Goal: Check status: Check status

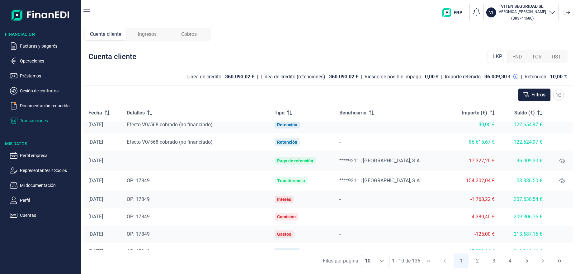
scroll to position [53, 0]
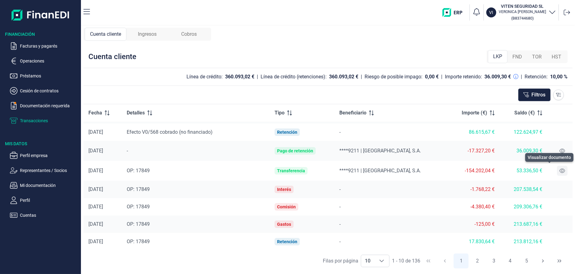
click at [560, 170] on icon at bounding box center [563, 171] width 6 height 4
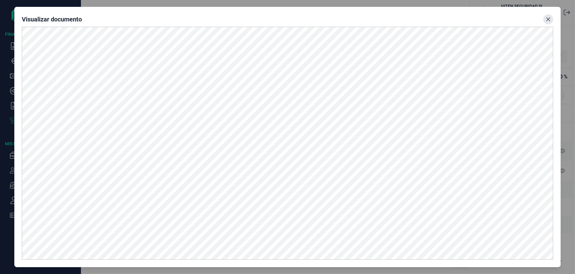
click at [547, 19] on icon "Close" at bounding box center [548, 19] width 5 height 5
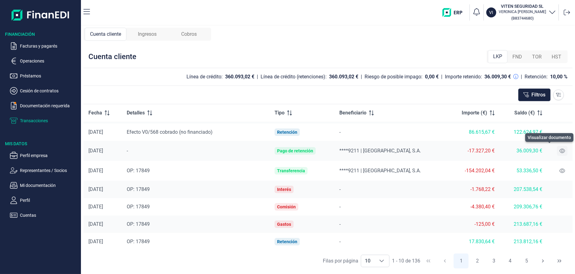
click at [560, 150] on icon at bounding box center [563, 151] width 6 height 4
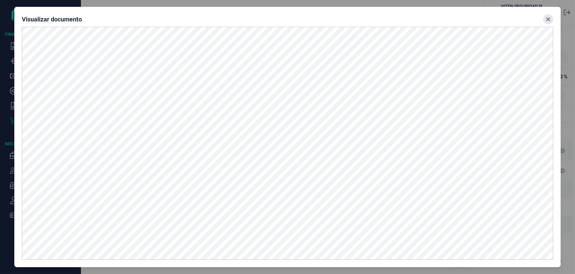
click at [548, 20] on icon "Close" at bounding box center [548, 19] width 5 height 5
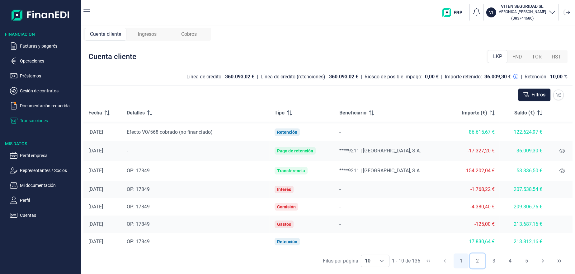
click at [477, 262] on button "2" at bounding box center [477, 261] width 15 height 15
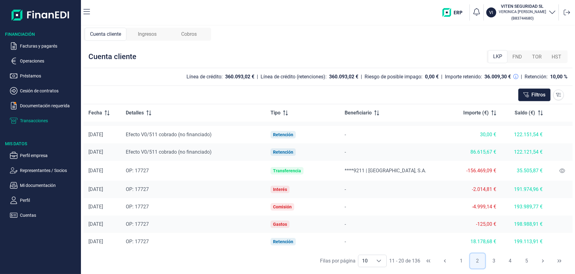
scroll to position [0, 0]
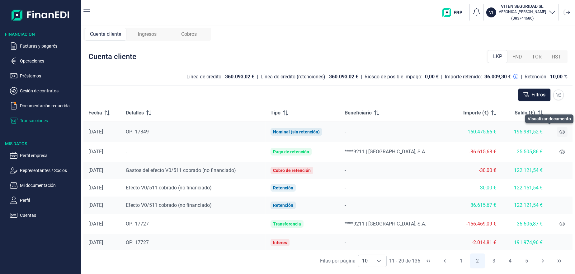
click at [560, 132] on icon at bounding box center [563, 132] width 6 height 5
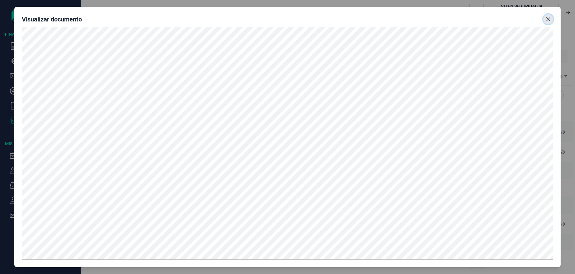
click at [546, 21] on icon "Close" at bounding box center [548, 19] width 5 height 5
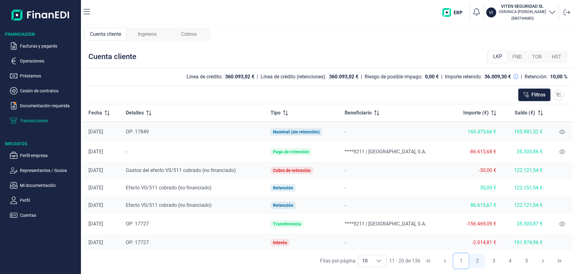
click at [461, 261] on button "1" at bounding box center [461, 261] width 15 height 15
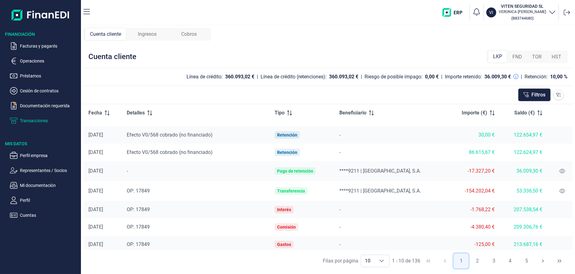
scroll to position [53, 0]
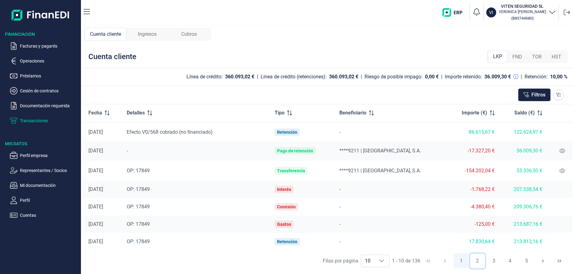
click at [478, 262] on button "2" at bounding box center [477, 261] width 15 height 15
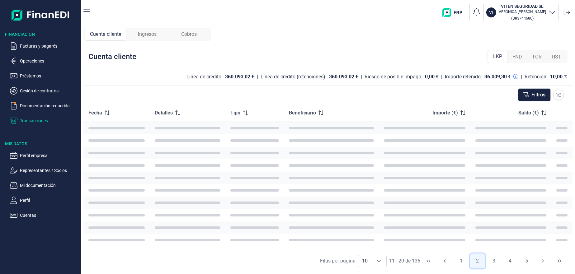
scroll to position [0, 0]
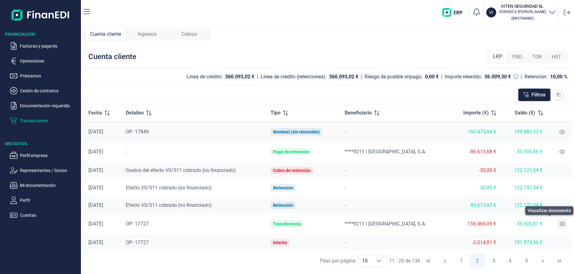
click at [560, 226] on icon at bounding box center [563, 224] width 6 height 5
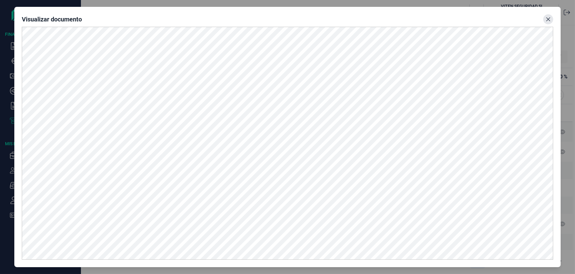
click at [545, 20] on button "Close" at bounding box center [548, 19] width 10 height 10
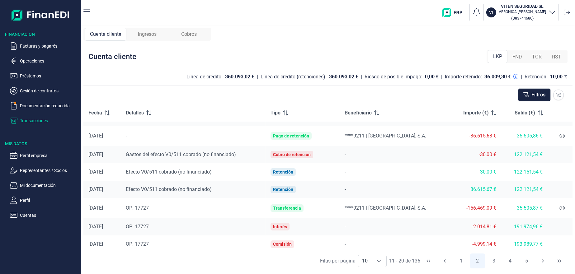
scroll to position [53, 0]
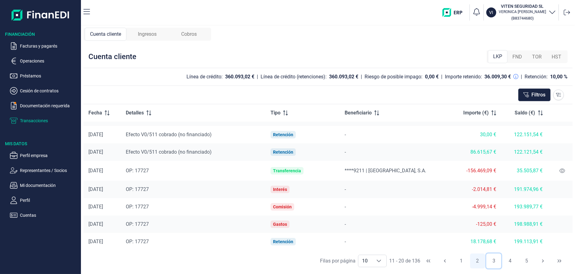
click at [495, 262] on button "3" at bounding box center [493, 261] width 15 height 15
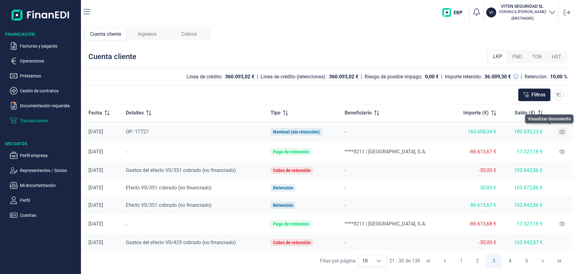
click at [560, 133] on icon at bounding box center [563, 132] width 6 height 5
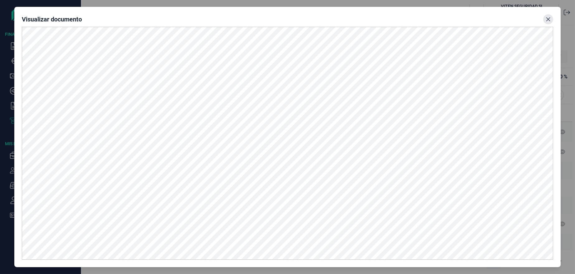
click at [548, 18] on icon "Close" at bounding box center [549, 19] width 4 height 4
